Goal: Task Accomplishment & Management: Manage account settings

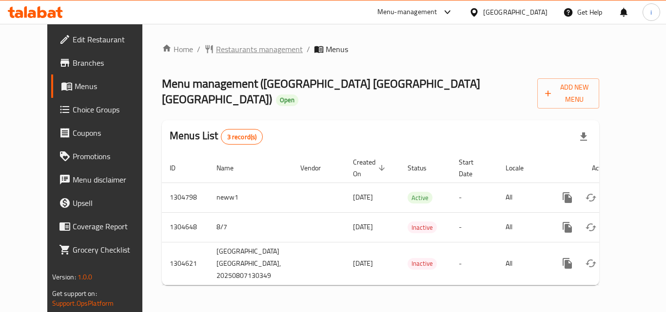
click at [230, 51] on span "Restaurants management" at bounding box center [259, 49] width 87 height 12
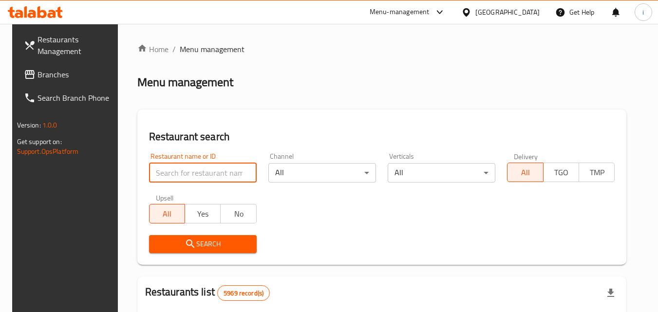
click at [200, 173] on input "search" at bounding box center [203, 172] width 108 height 19
paste input "703348"
type input "703348"
click button "Search" at bounding box center [203, 244] width 108 height 18
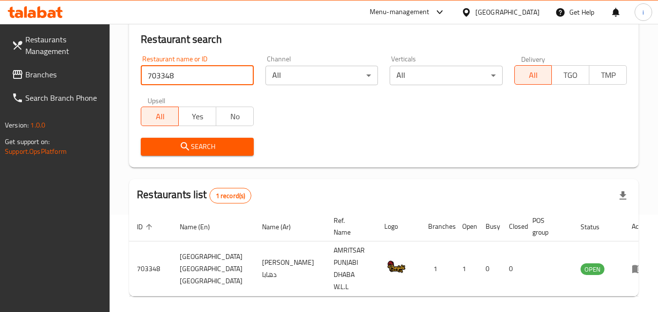
scroll to position [122, 0]
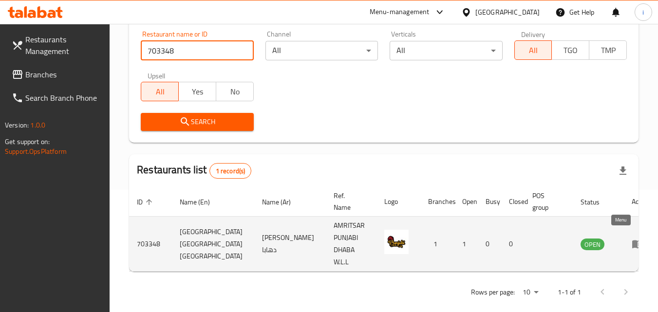
click at [632, 243] on icon "enhanced table" at bounding box center [638, 244] width 12 height 12
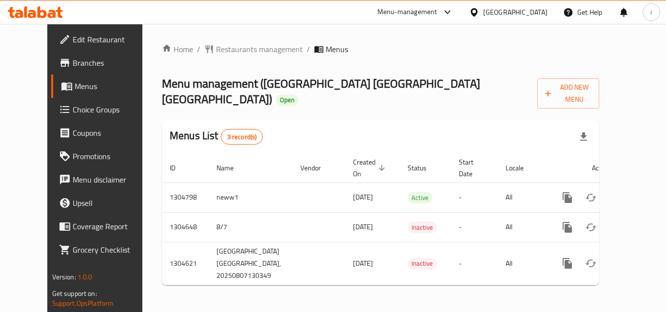
click at [532, 17] on div "Bahrain" at bounding box center [515, 12] width 64 height 11
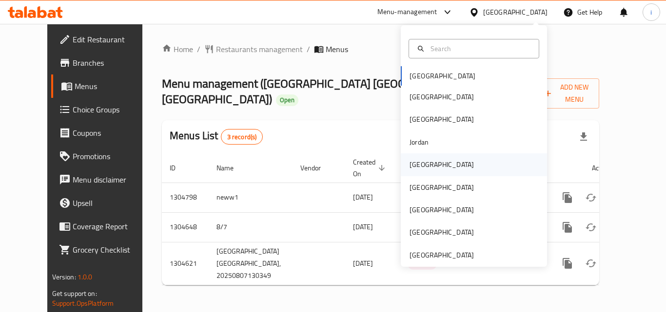
click at [413, 162] on div "Kuwait" at bounding box center [441, 164] width 64 height 11
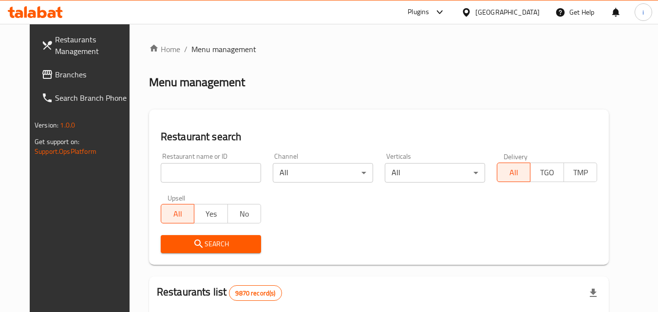
click at [55, 77] on span "Branches" at bounding box center [93, 75] width 77 height 12
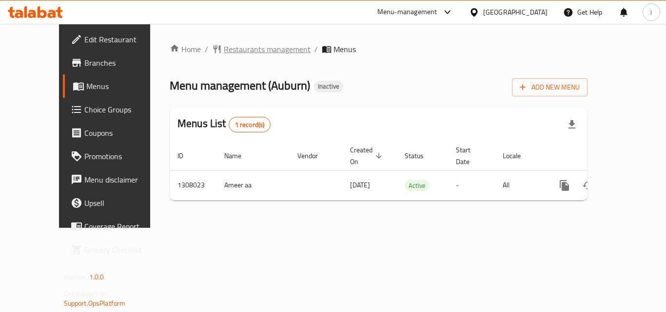
click at [224, 49] on span "Restaurants management" at bounding box center [267, 49] width 87 height 12
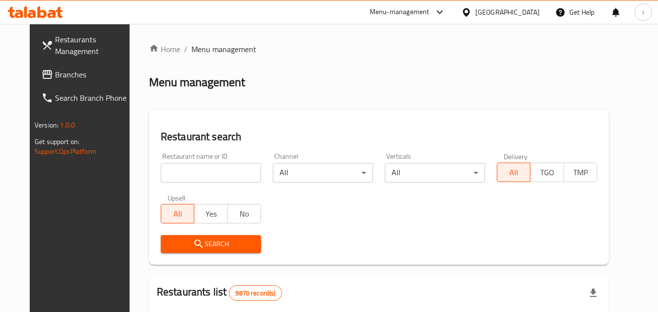
click at [221, 174] on input "search" at bounding box center [211, 172] width 100 height 19
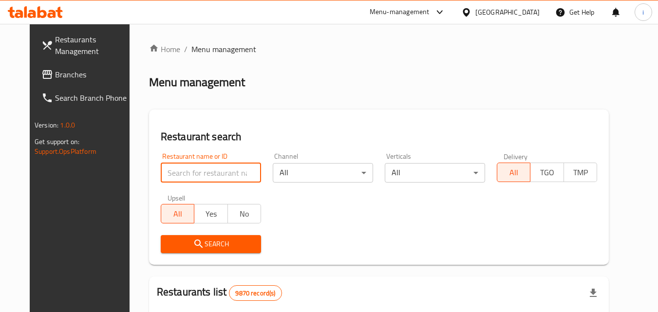
paste input "704739"
type input "704739"
click button "Search" at bounding box center [211, 244] width 100 height 18
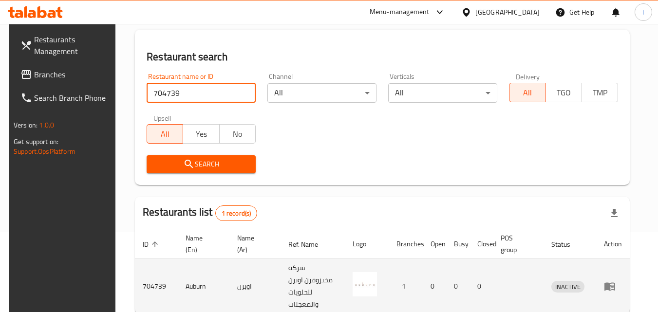
scroll to position [122, 0]
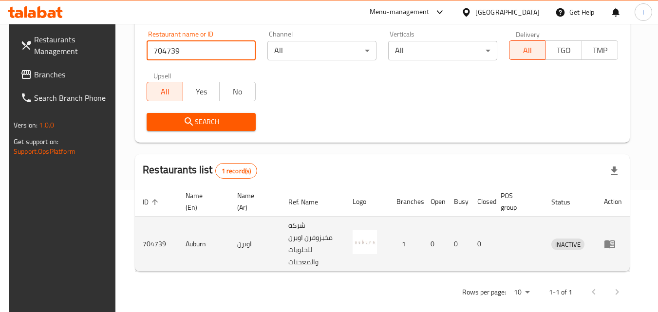
click at [616, 243] on icon "enhanced table" at bounding box center [610, 244] width 12 height 12
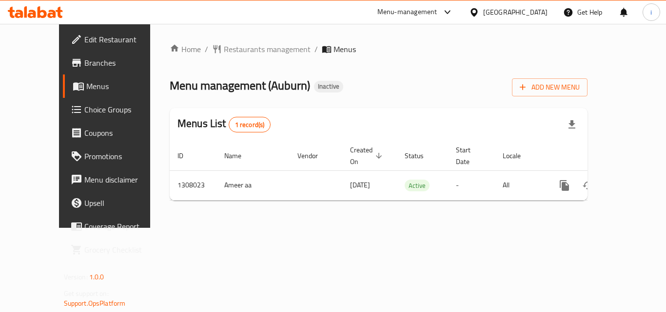
click at [477, 13] on icon at bounding box center [473, 12] width 7 height 8
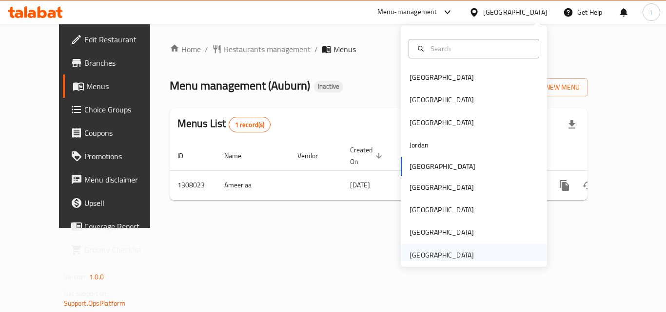
click at [440, 252] on div "[GEOGRAPHIC_DATA]" at bounding box center [441, 255] width 64 height 11
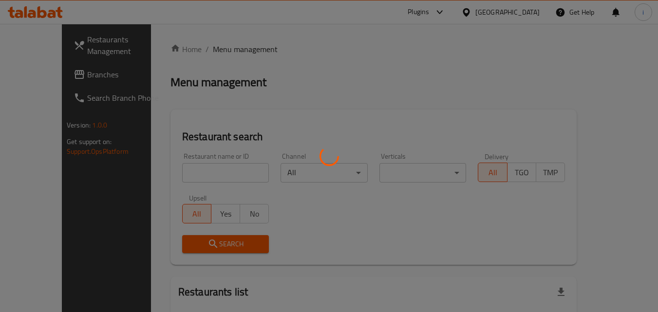
click at [29, 75] on div at bounding box center [329, 156] width 658 height 312
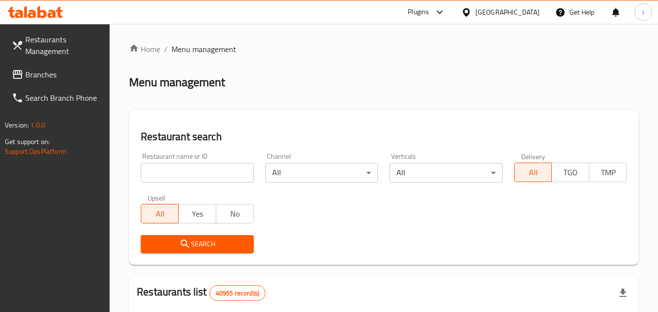
click at [45, 78] on span "Branches" at bounding box center [63, 75] width 77 height 12
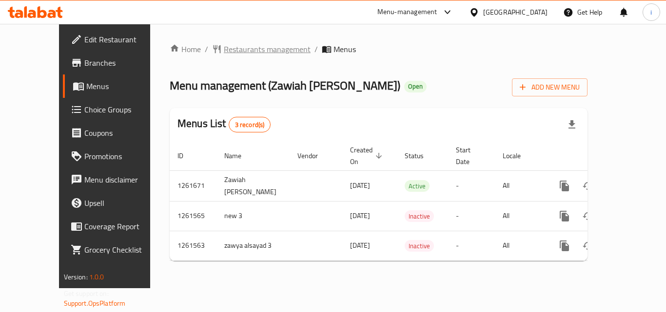
click at [224, 52] on span "Restaurants management" at bounding box center [267, 49] width 87 height 12
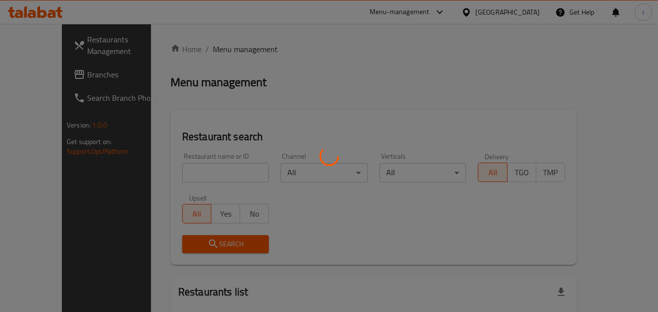
click at [193, 172] on div at bounding box center [329, 156] width 658 height 312
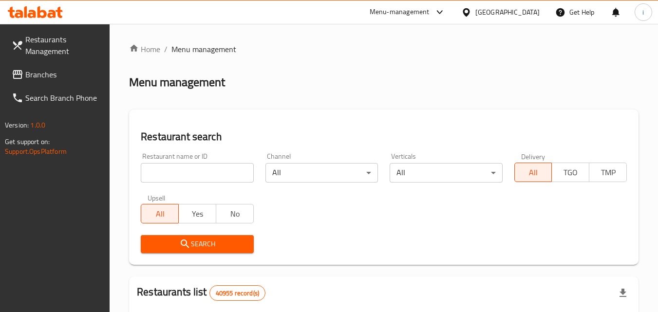
click at [193, 172] on input "search" at bounding box center [197, 172] width 113 height 19
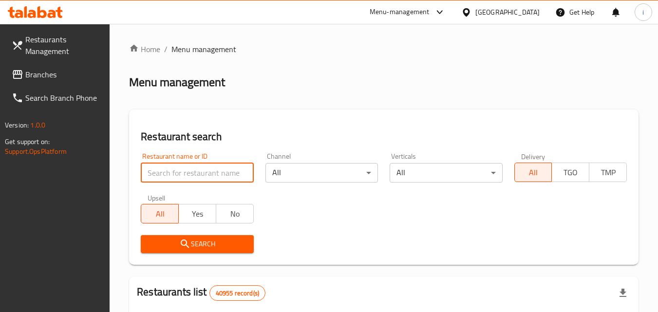
paste input "685197"
type input "685197"
click button "Search" at bounding box center [197, 244] width 113 height 18
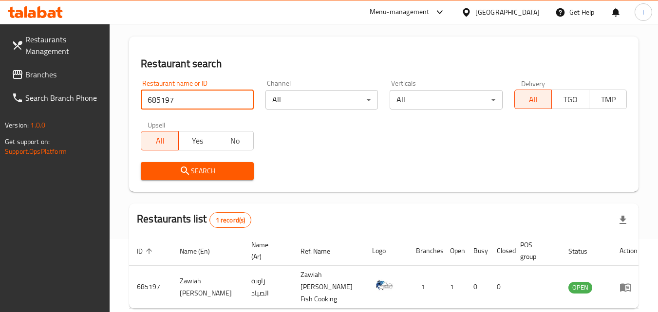
scroll to position [114, 0]
